Goal: Task Accomplishment & Management: Use online tool/utility

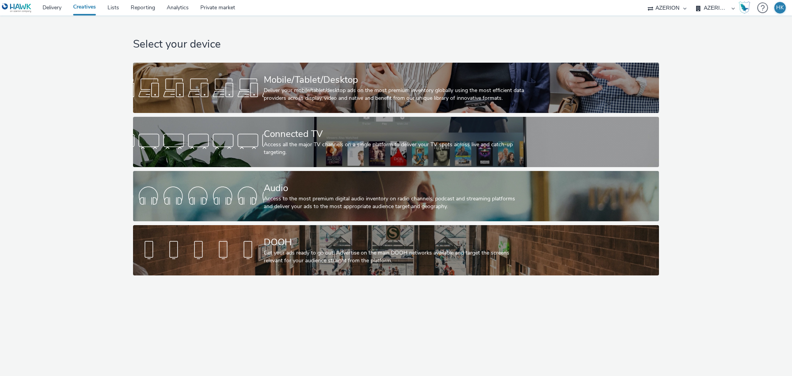
select select "79162ed7-0017-4339-93b0-3399b708648f"
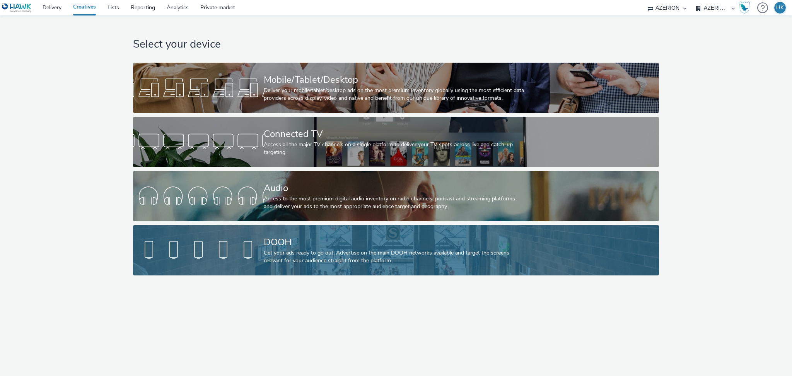
click at [373, 246] on div "DOOH" at bounding box center [394, 242] width 261 height 14
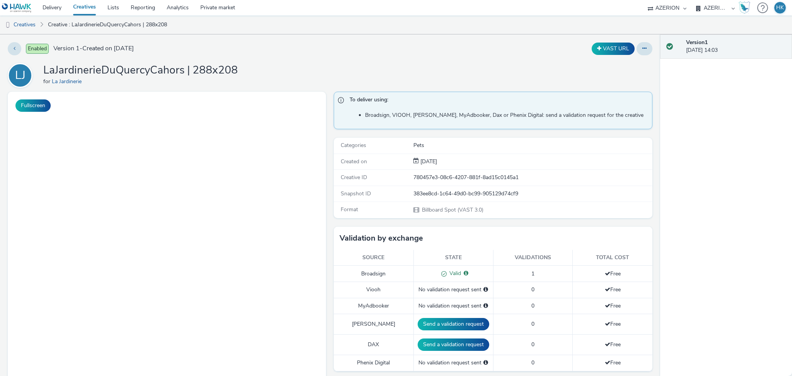
select select "79162ed7-0017-4339-93b0-3399b708648f"
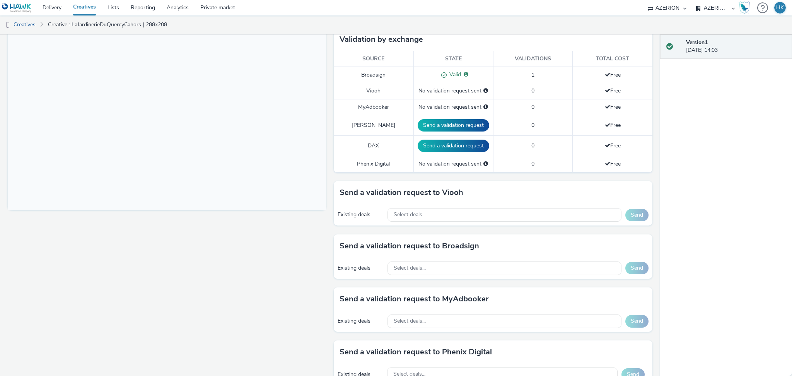
scroll to position [206, 0]
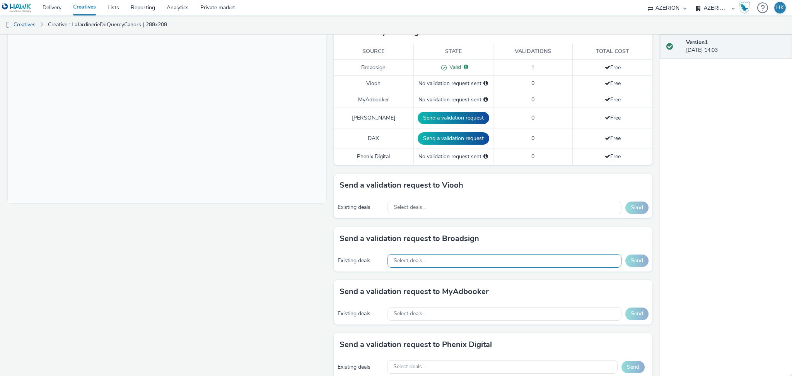
click at [462, 263] on div "Select deals..." at bounding box center [504, 261] width 234 height 14
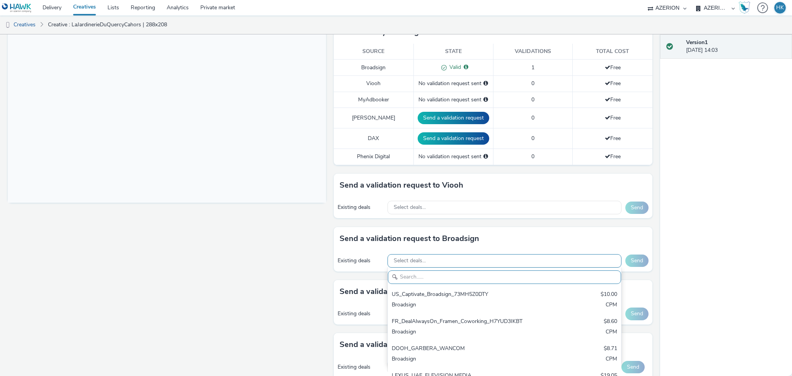
paste input "Oxialive ( Deal Always On ciblage côté DSP )"
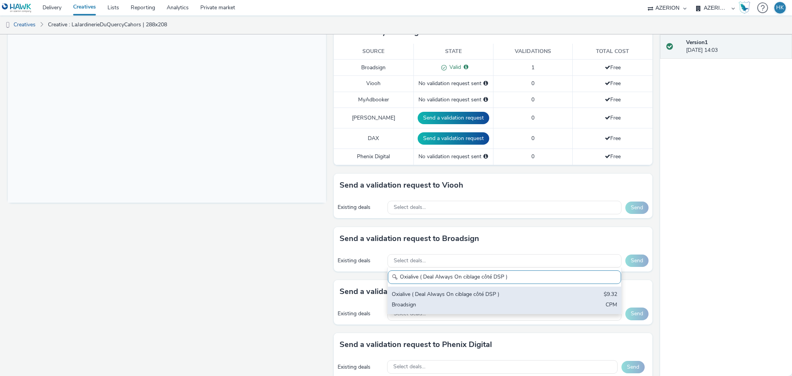
type input "Oxialive ( Deal Always On ciblage côté DSP )"
click at [479, 297] on div "Oxialive ( Deal Always On ciblage côté DSP )" at bounding box center [466, 294] width 149 height 9
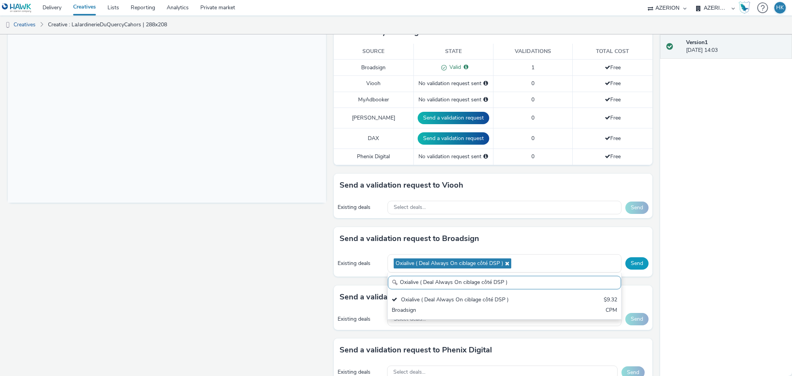
click at [627, 262] on button "Send" at bounding box center [636, 263] width 23 height 12
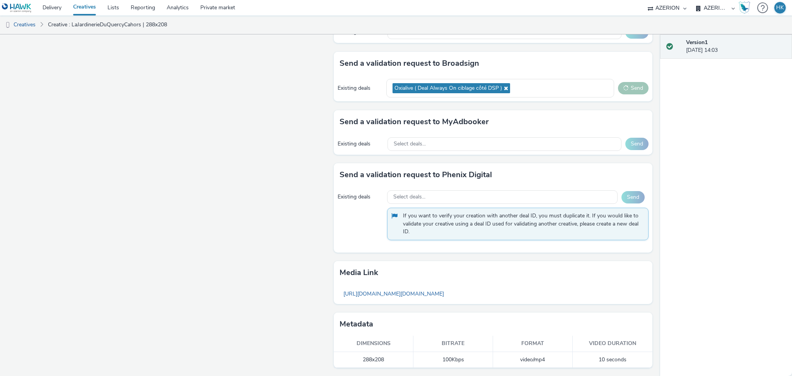
scroll to position [382, 0]
click at [217, 9] on link "Private market" at bounding box center [218, 7] width 46 height 15
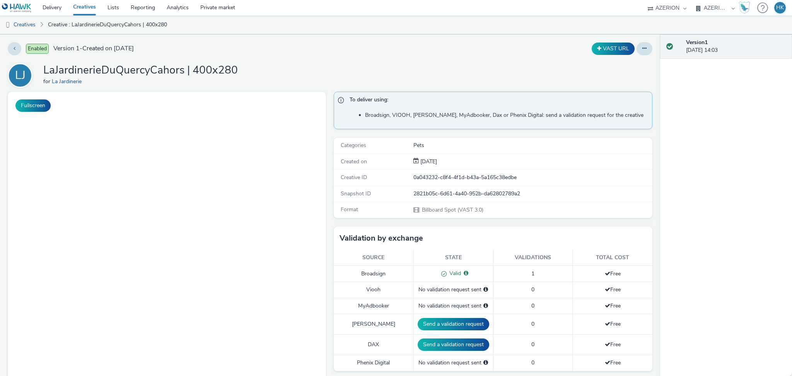
select select "79162ed7-0017-4339-93b0-3399b708648f"
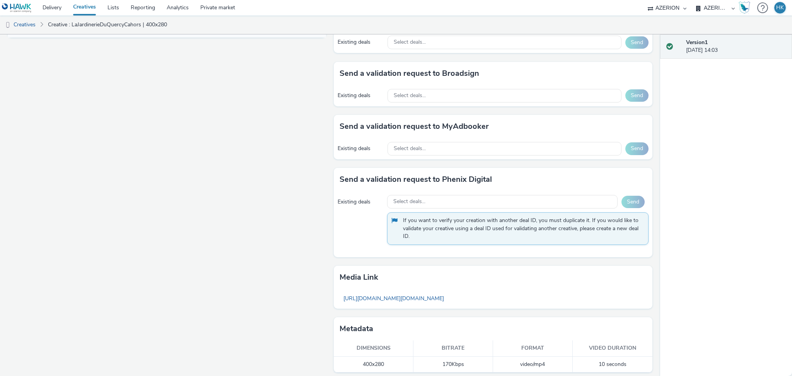
scroll to position [376, 0]
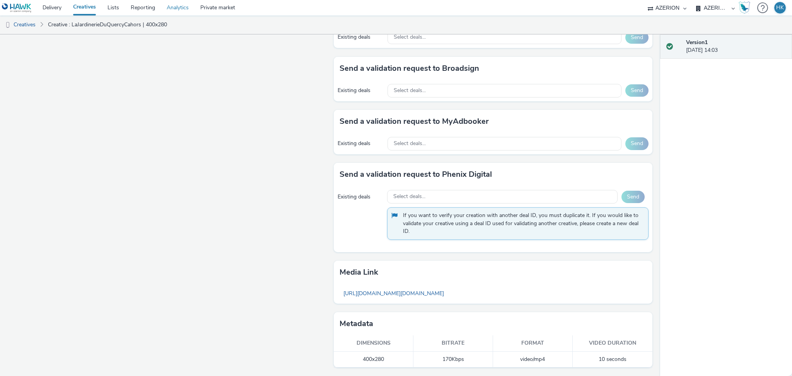
click at [182, 6] on link "Analytics" at bounding box center [178, 7] width 34 height 15
